Goal: Task Accomplishment & Management: Complete application form

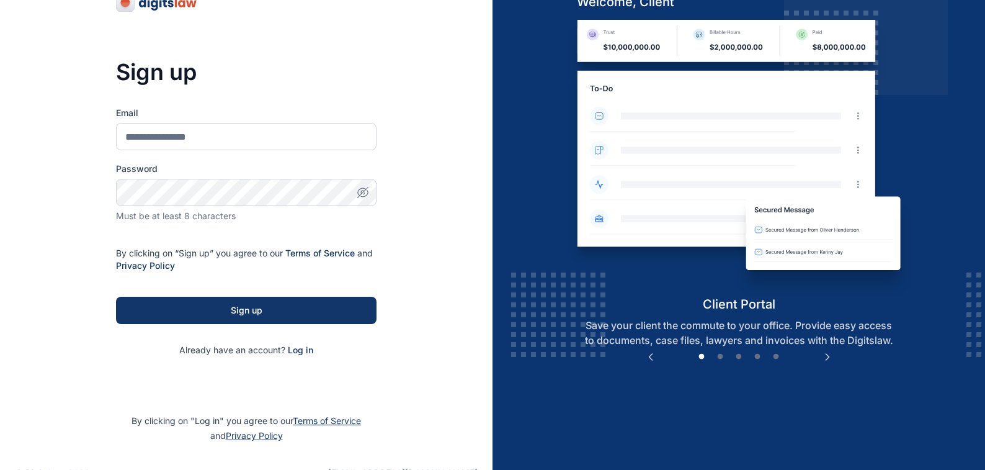
scroll to position [70, 0]
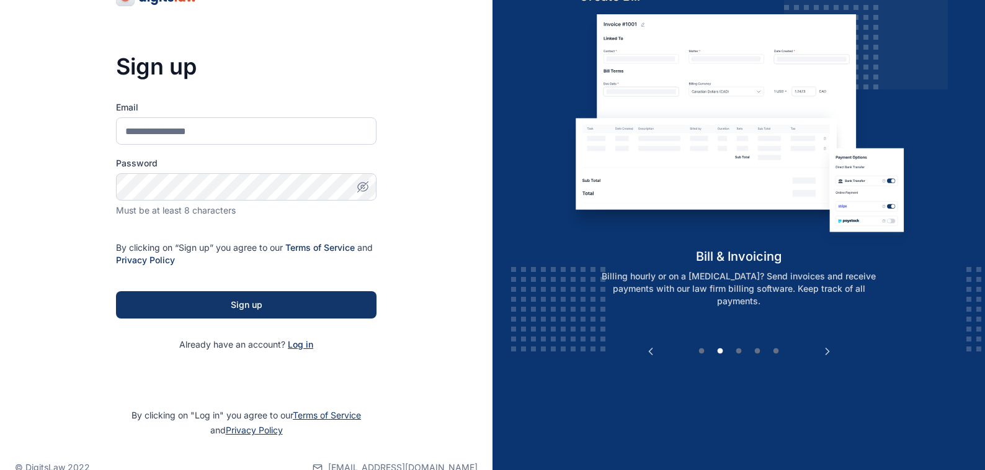
click at [298, 343] on span "Log in" at bounding box center [300, 344] width 25 height 11
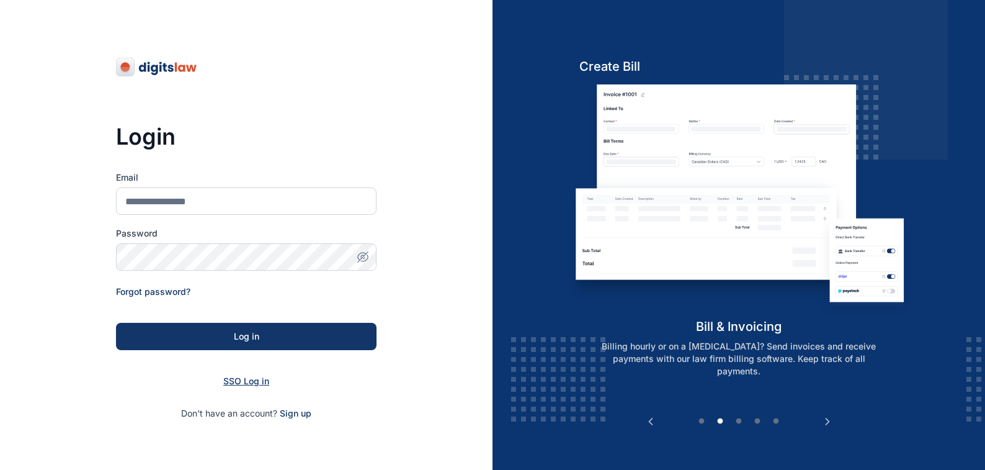
click at [239, 381] on span "SSO Log in" at bounding box center [246, 380] width 46 height 11
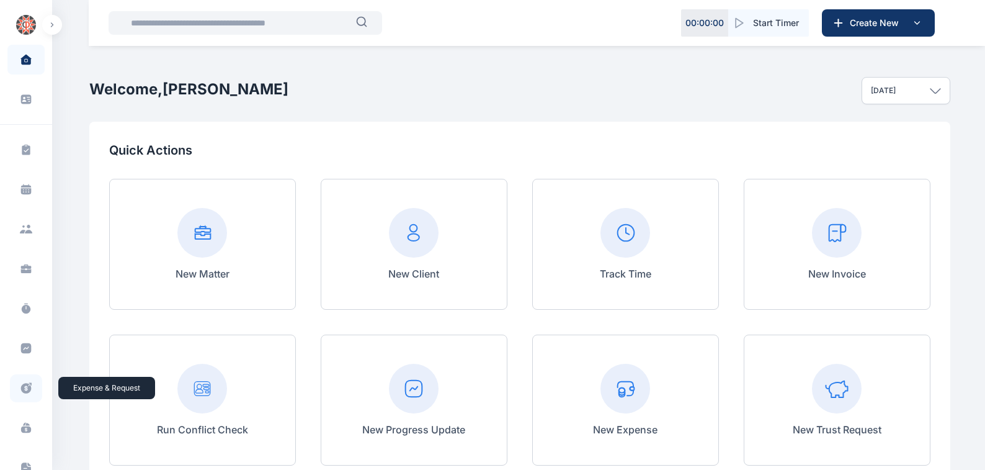
click at [22, 386] on icon at bounding box center [26, 388] width 11 height 11
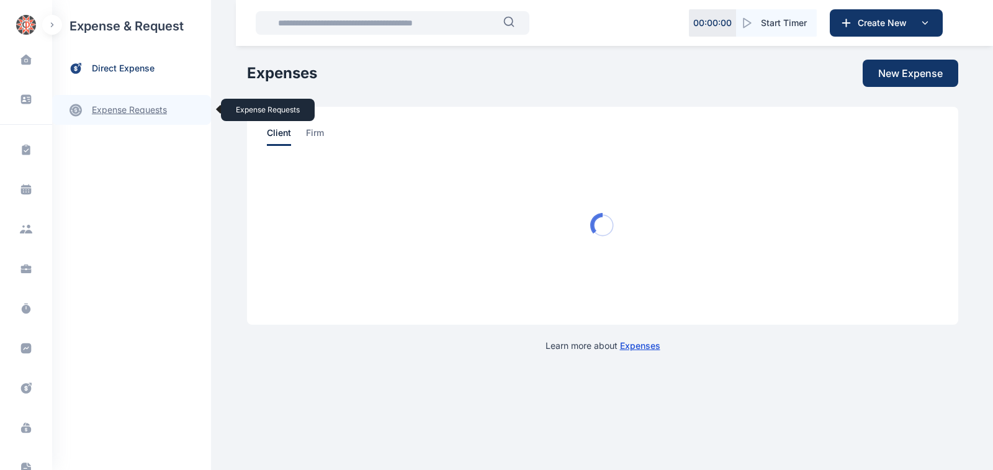
click at [109, 110] on link "expense requests expense requests" at bounding box center [131, 110] width 159 height 30
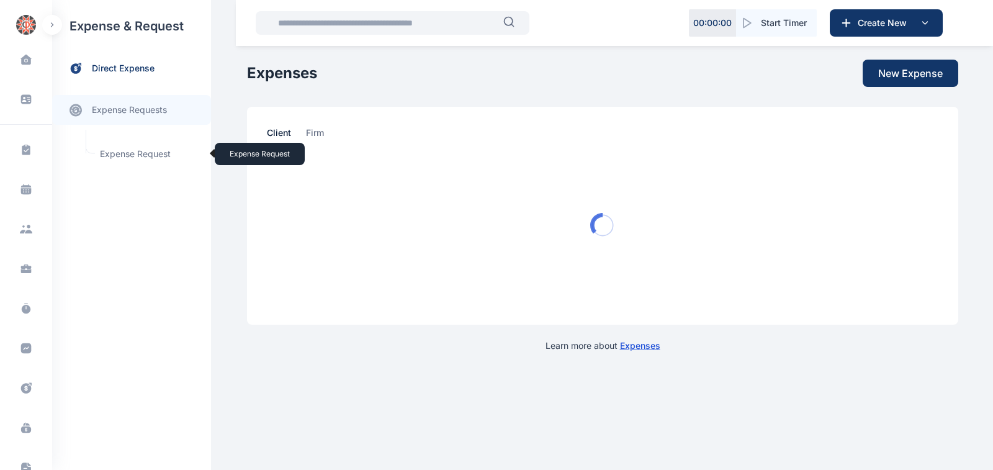
click at [115, 153] on span "Expense Request Expense Request" at bounding box center [148, 154] width 112 height 24
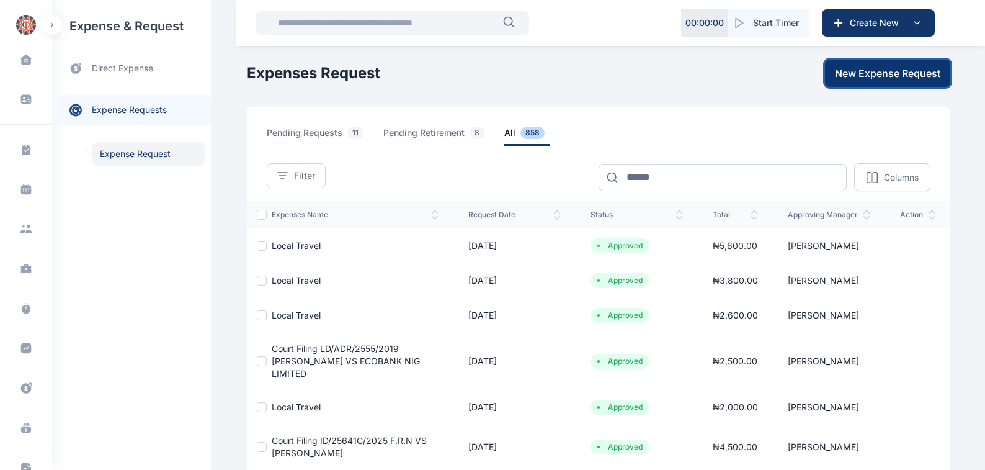
click at [880, 73] on span "New Expense Request" at bounding box center [887, 73] width 105 height 15
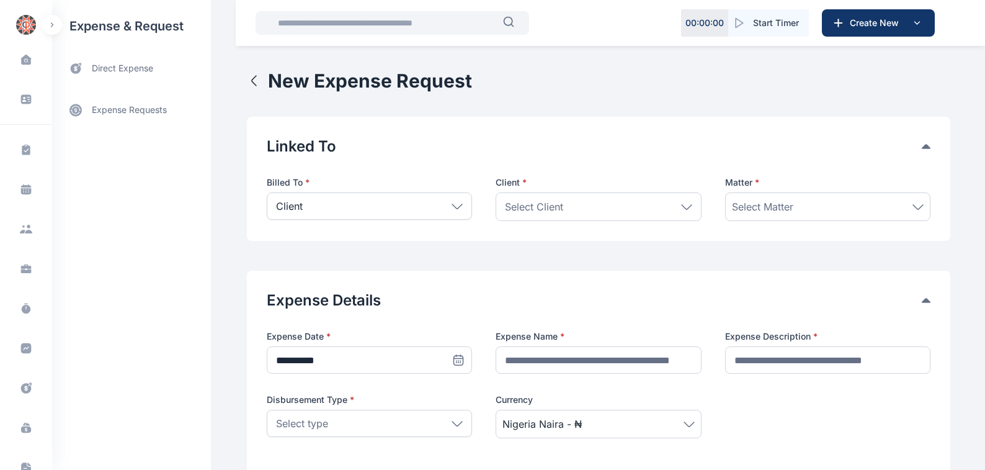
click at [452, 206] on icon at bounding box center [457, 206] width 11 height 6
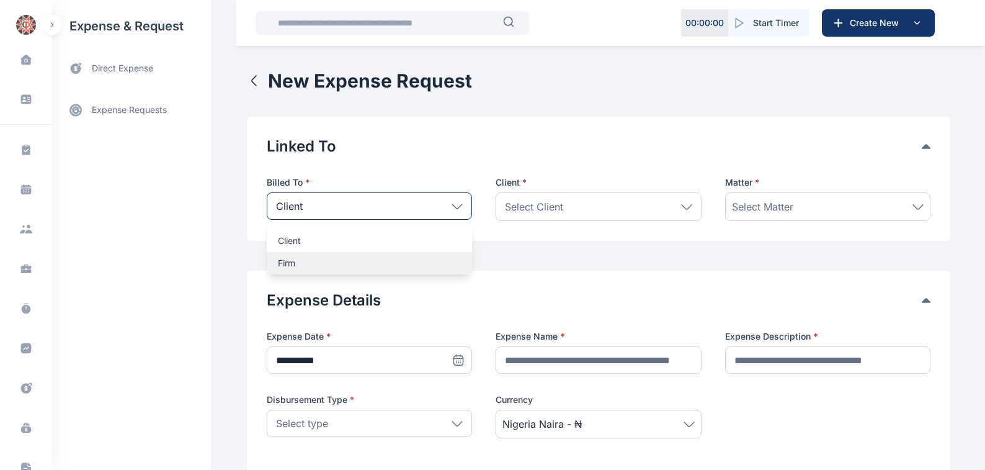
click at [279, 262] on p "Firm" at bounding box center [369, 263] width 183 height 12
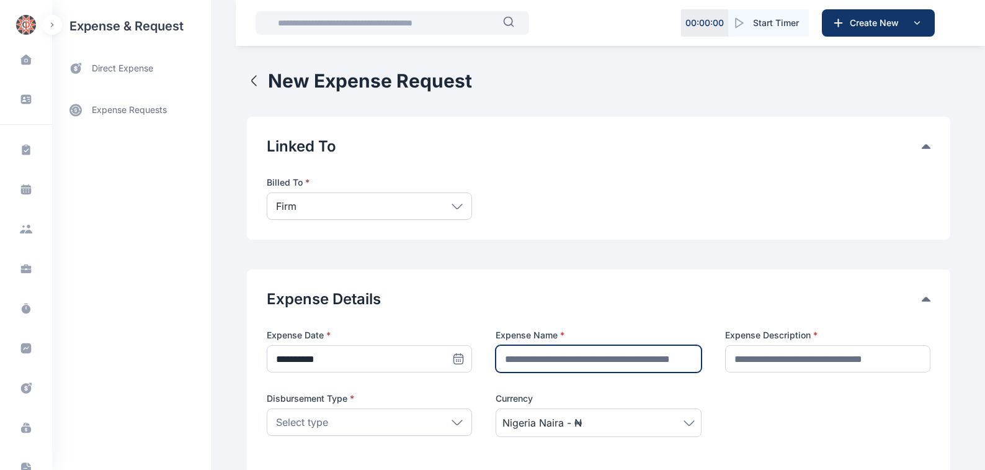
click at [511, 359] on input "text" at bounding box center [598, 358] width 205 height 27
type input "**********"
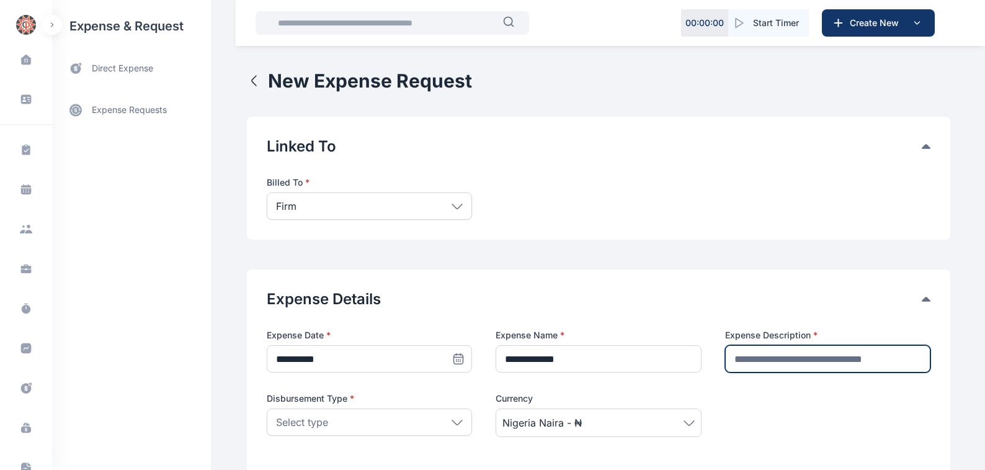
click at [738, 357] on input "text" at bounding box center [827, 358] width 205 height 27
type input "********"
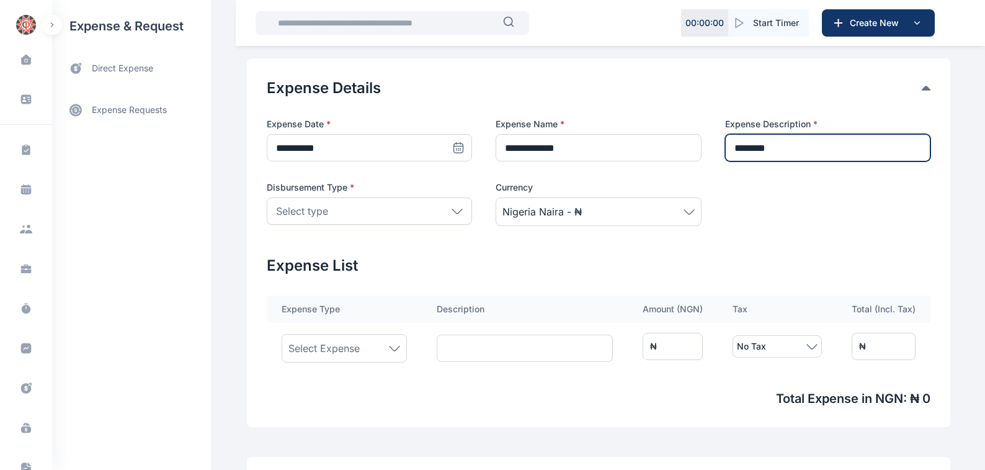
scroll to position [211, 0]
click at [452, 209] on icon at bounding box center [457, 211] width 11 height 6
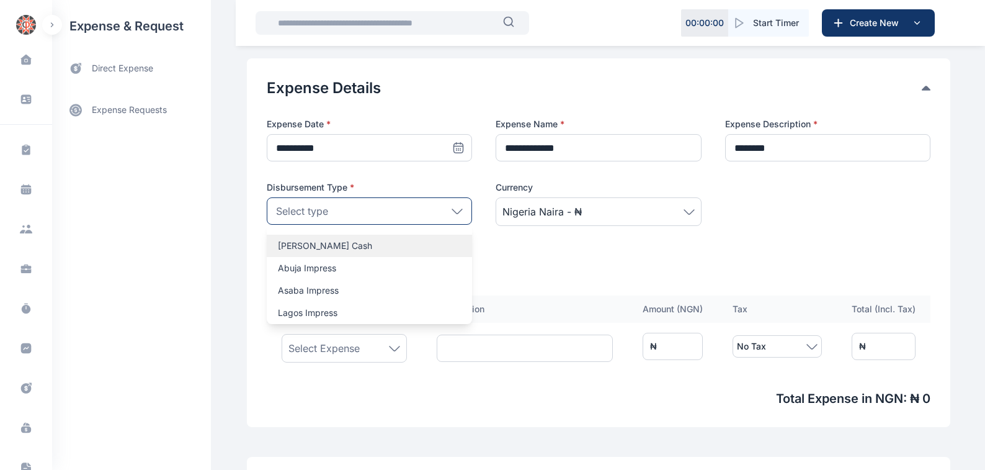
click at [283, 243] on p "[PERSON_NAME] Cash" at bounding box center [369, 245] width 183 height 12
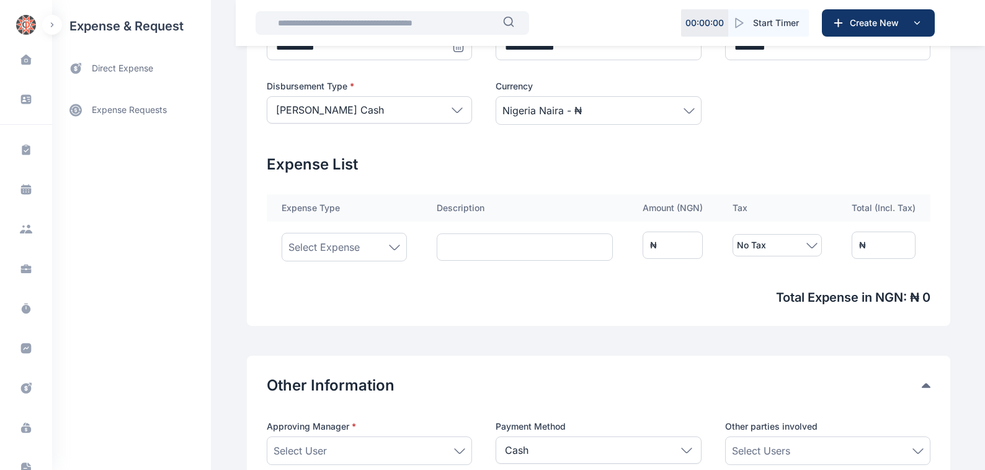
scroll to position [352, 0]
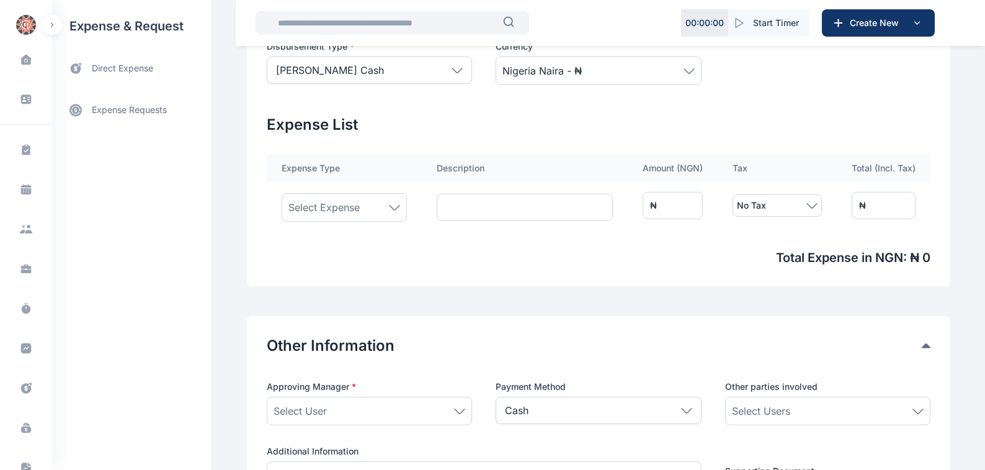
click at [390, 207] on icon at bounding box center [394, 208] width 11 height 6
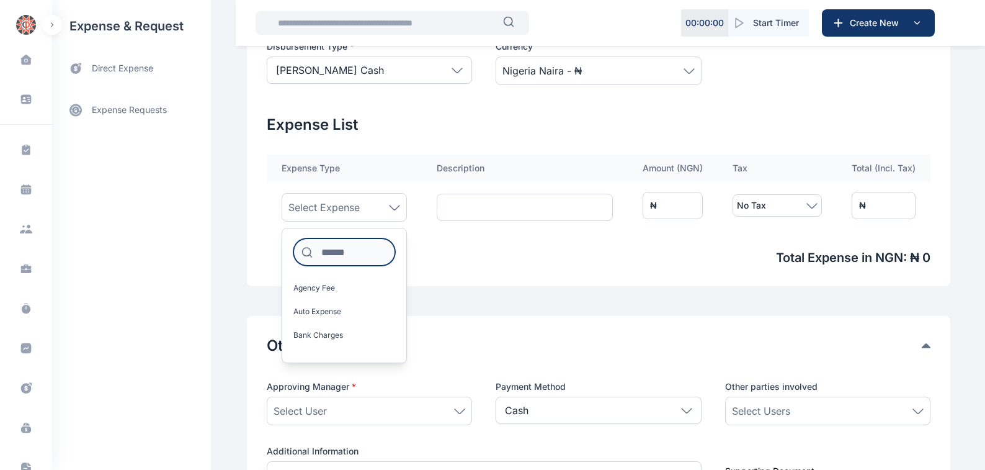
click at [314, 252] on input at bounding box center [344, 251] width 102 height 27
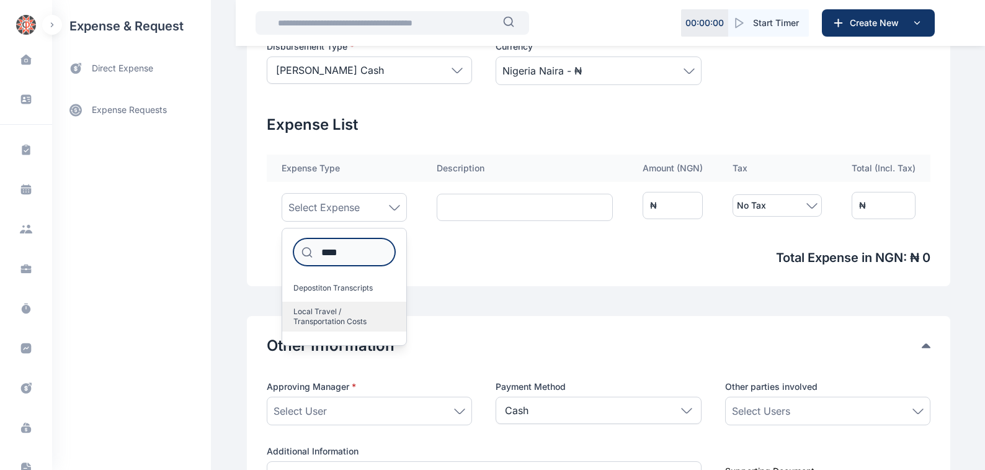
type input "****"
click at [320, 311] on span "Local Travel / Transportation Costs" at bounding box center [339, 316] width 92 height 20
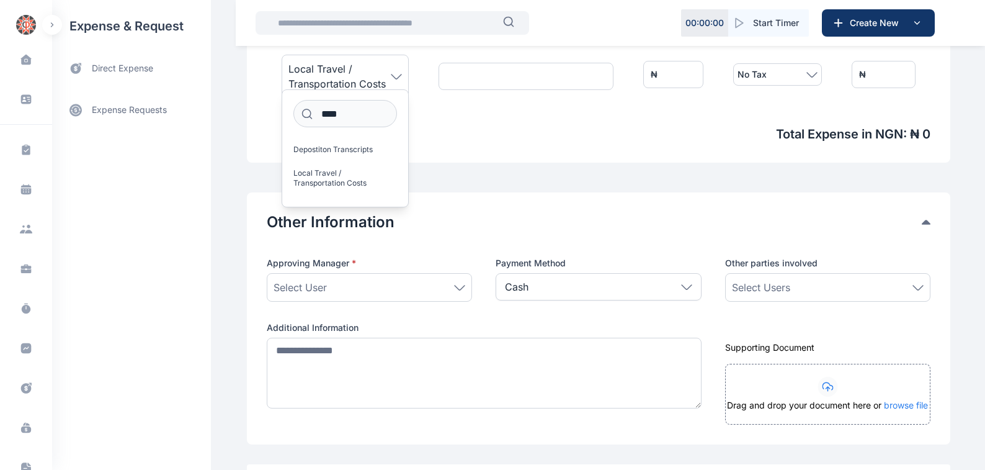
scroll to position [493, 0]
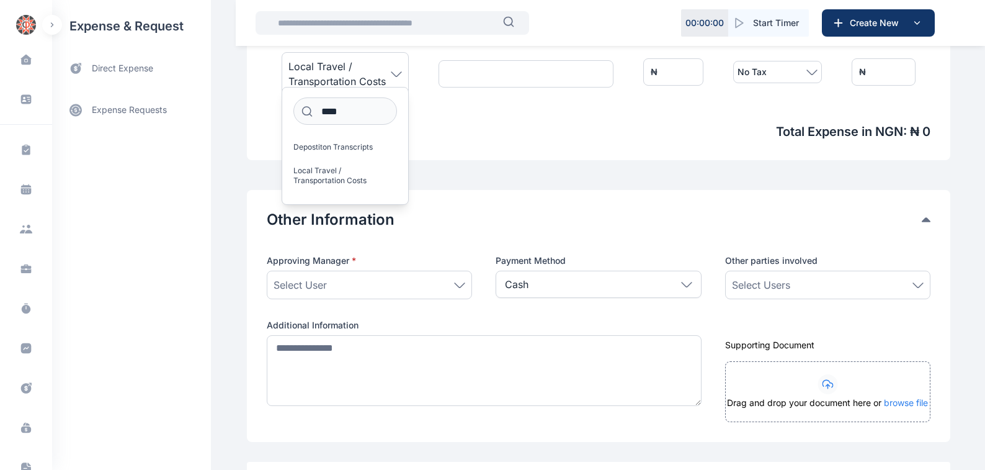
click at [456, 283] on icon at bounding box center [459, 285] width 11 height 6
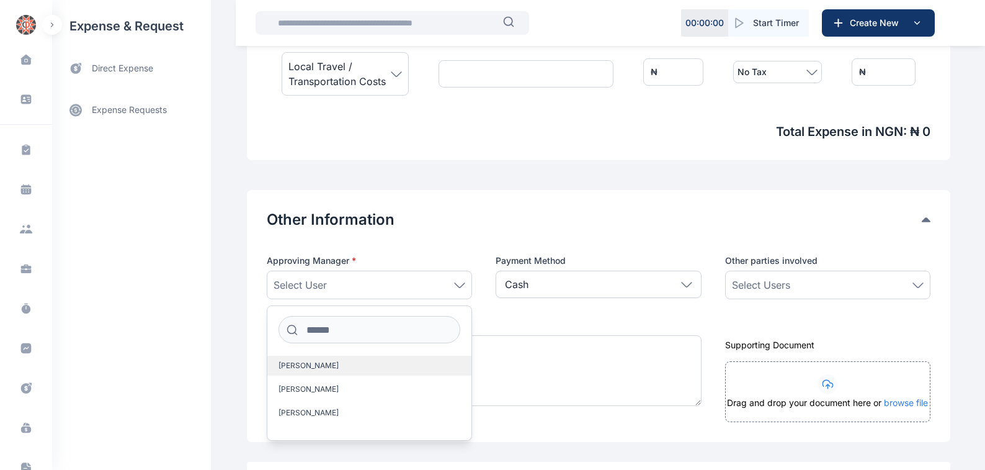
click at [292, 363] on span "[PERSON_NAME]" at bounding box center [309, 365] width 60 height 10
click at [918, 283] on icon at bounding box center [917, 285] width 11 height 6
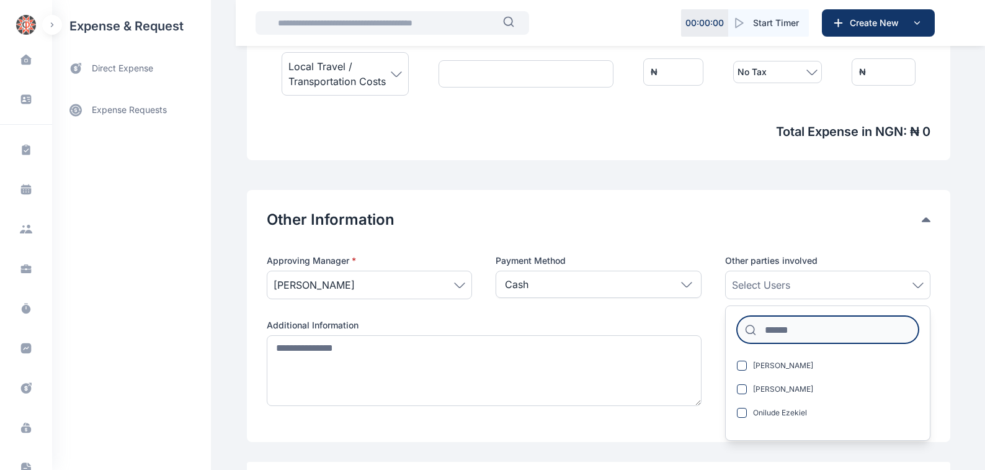
click at [769, 328] on input at bounding box center [828, 329] width 182 height 27
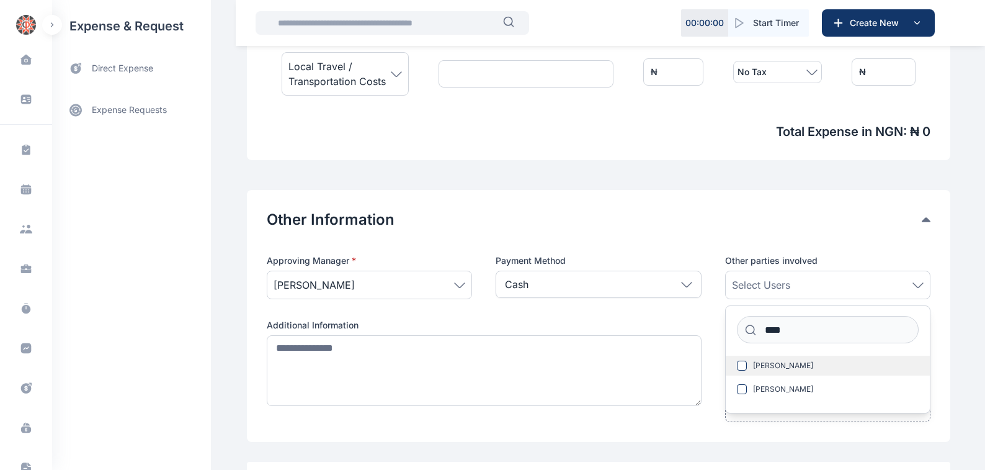
drag, startPoint x: 764, startPoint y: 365, endPoint x: 771, endPoint y: 355, distance: 12.0
click at [764, 364] on span "[PERSON_NAME]" at bounding box center [783, 365] width 60 height 10
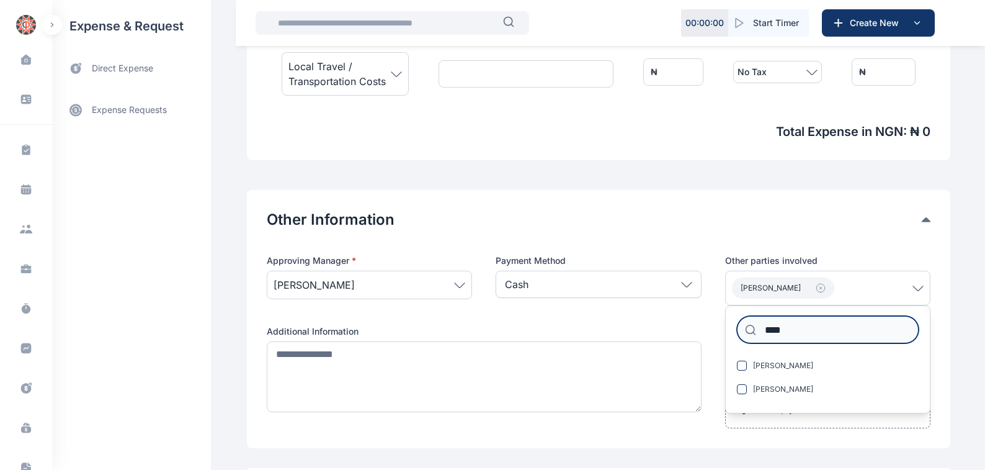
click at [792, 326] on input "****" at bounding box center [828, 329] width 182 height 27
type input "*"
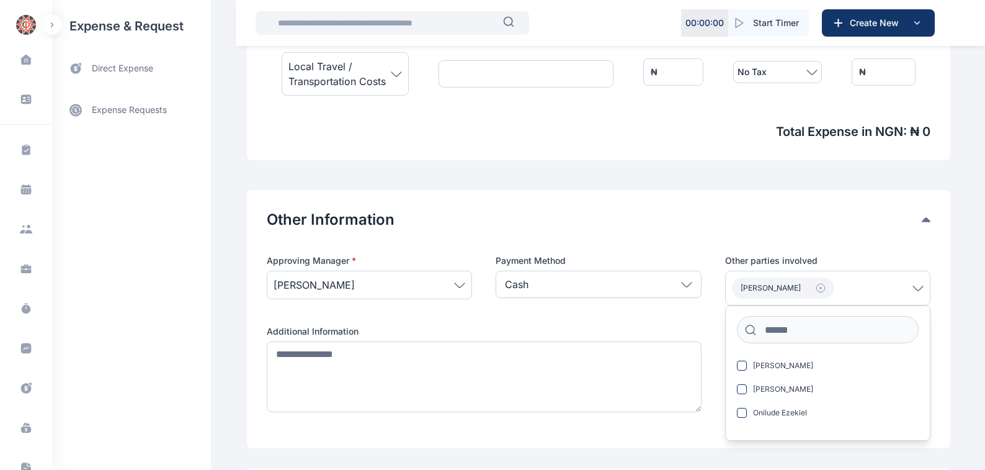
click at [713, 344] on div "Approving Manager * [PERSON_NAME] Payment Method Cash Cash Cheque Credit Card O…" at bounding box center [599, 341] width 664 height 174
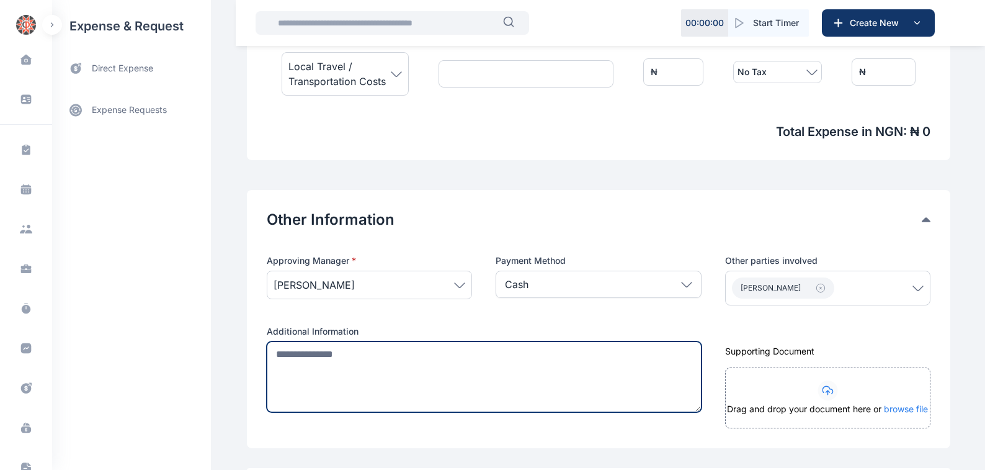
click at [269, 355] on textarea at bounding box center [484, 376] width 435 height 71
type textarea "*"
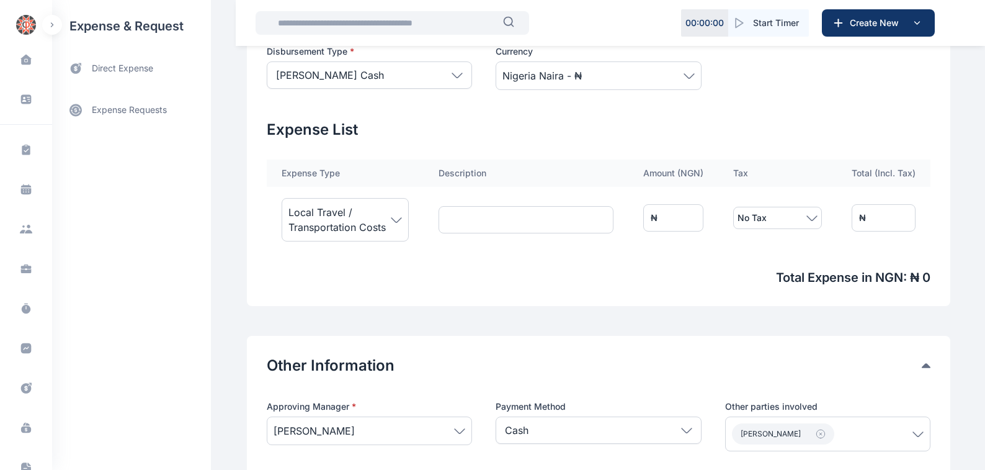
scroll to position [346, 0]
type textarea "**********"
drag, startPoint x: 699, startPoint y: 216, endPoint x: 565, endPoint y: 194, distance: 135.9
click at [607, 189] on tr "Local Travel / Transportation Costs ₦ * No Tax ₦ *" at bounding box center [599, 218] width 664 height 62
type input "*"
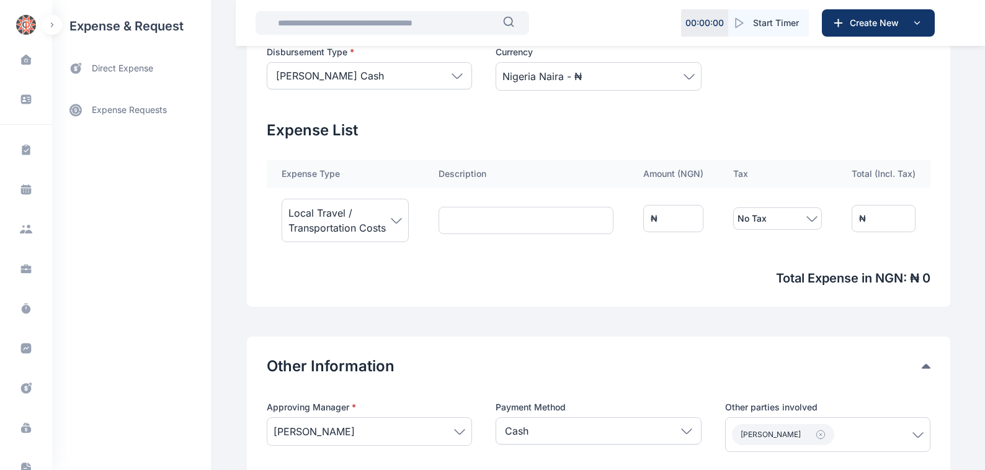
type input "*"
type input "**"
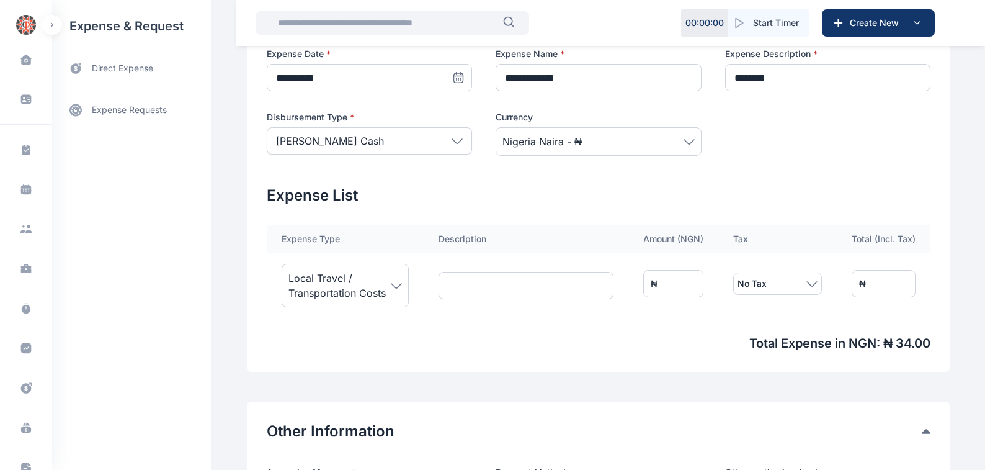
scroll to position [275, 0]
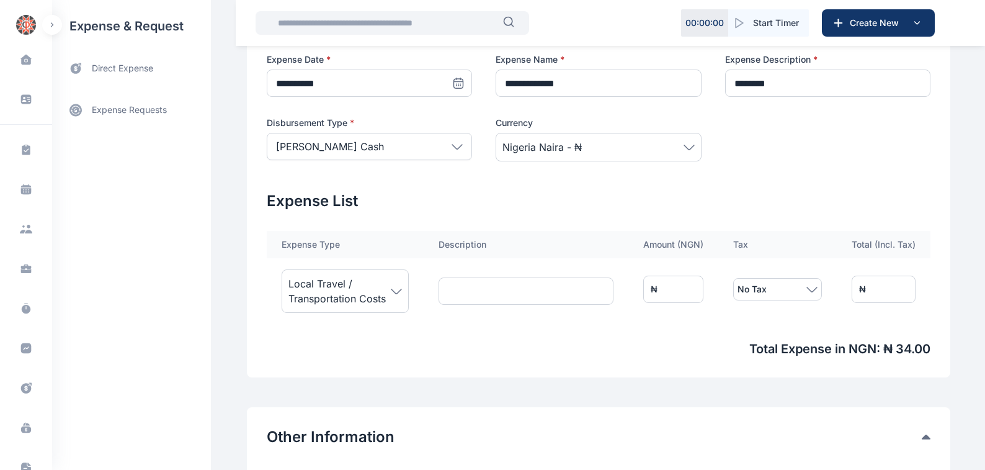
type input "***"
type input "****"
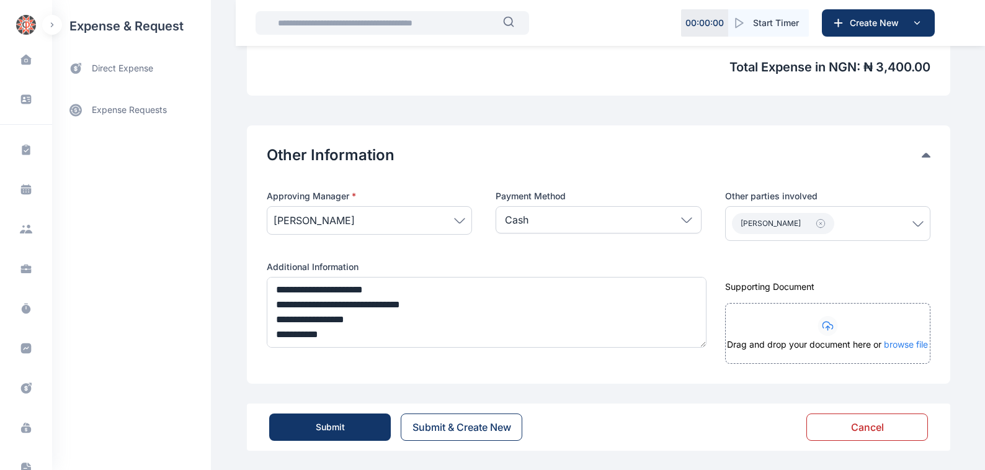
scroll to position [558, 0]
type input "****"
drag, startPoint x: 323, startPoint y: 423, endPoint x: 330, endPoint y: 413, distance: 12.0
click at [323, 419] on button "Submit" at bounding box center [330, 426] width 122 height 27
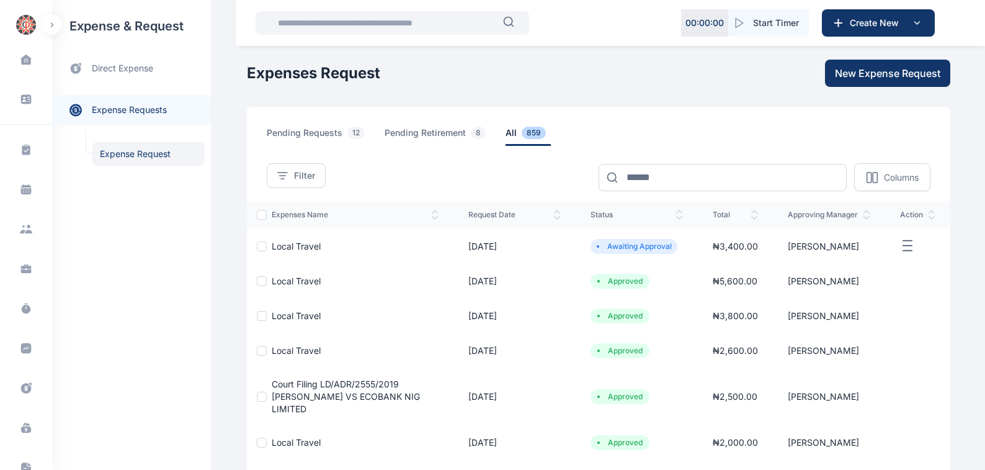
click at [281, 245] on span "Local Travel" at bounding box center [296, 246] width 49 height 11
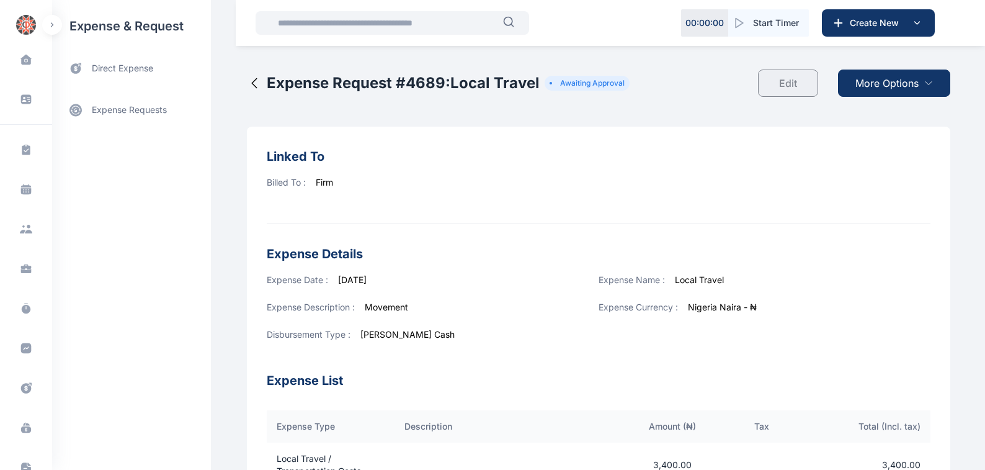
click at [876, 82] on span "More Options" at bounding box center [886, 83] width 63 height 15
click at [886, 114] on span "Download PDF" at bounding box center [891, 113] width 52 height 12
